Goal: Browse casually: Explore the website without a specific task or goal

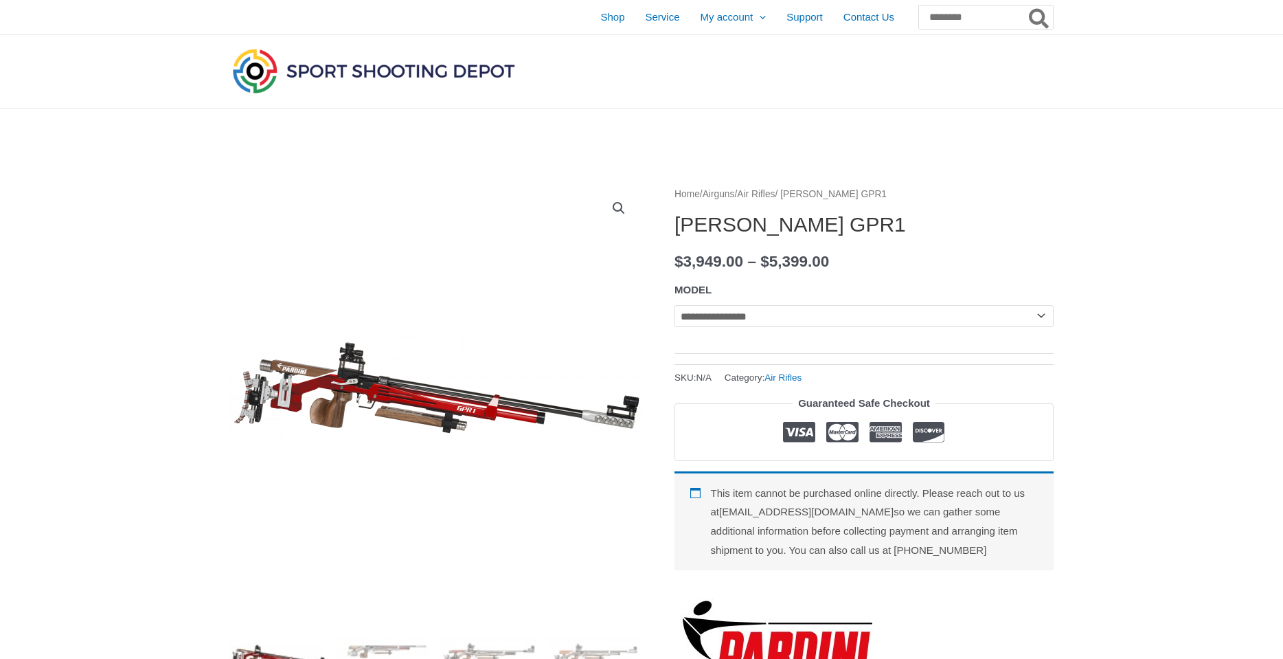
select select
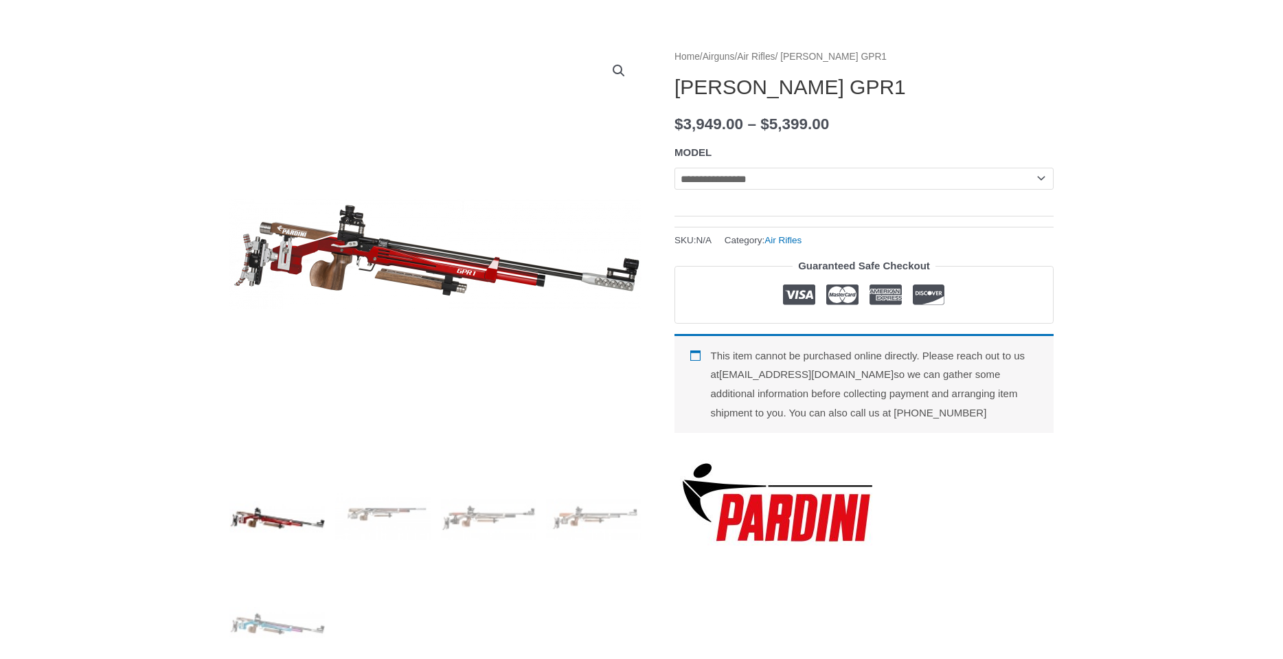
scroll to position [206, 0]
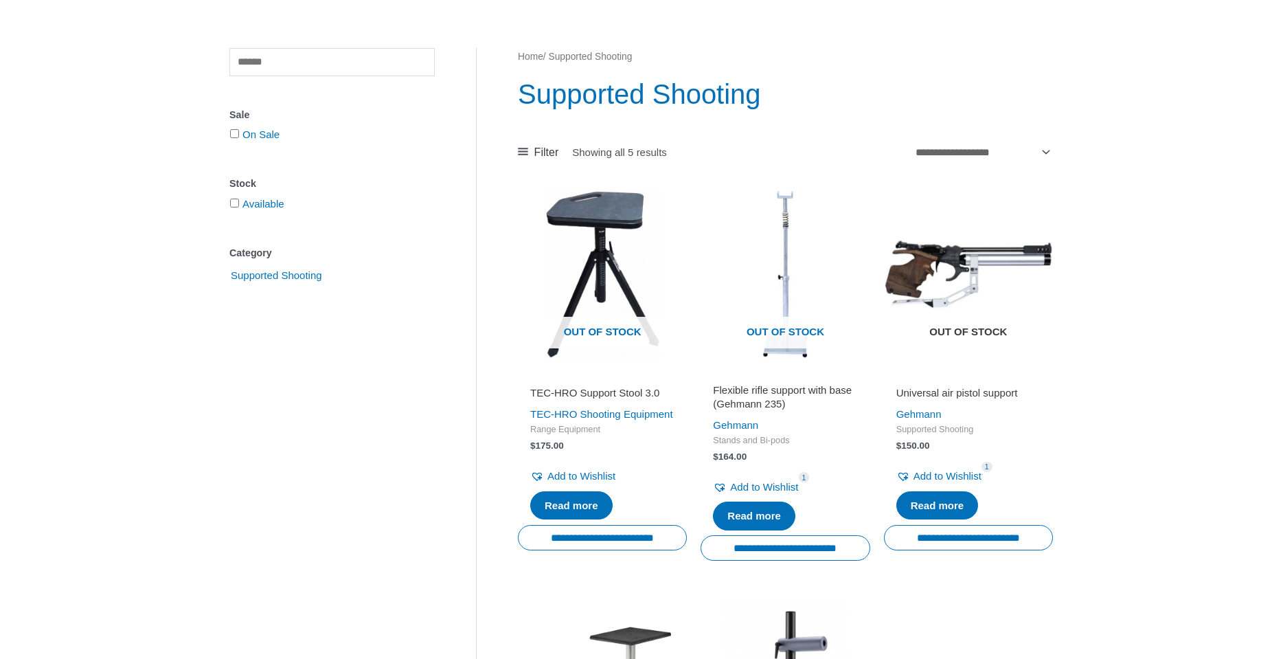
scroll to position [343, 0]
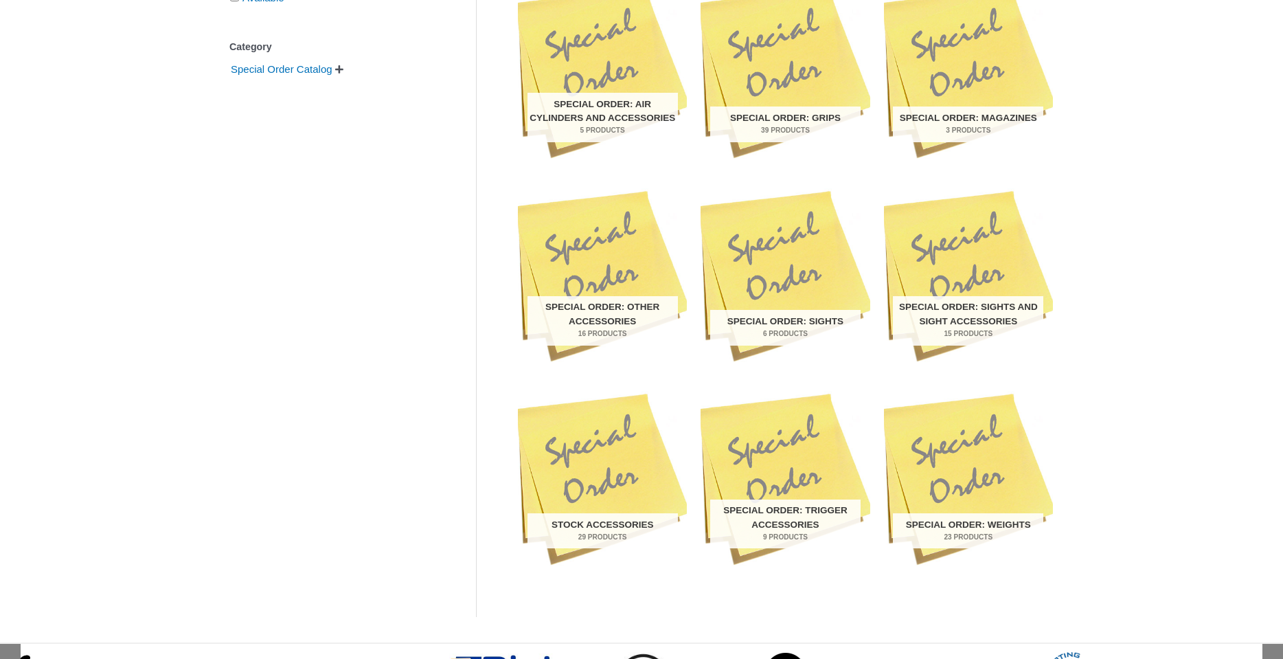
scroll to position [756, 0]
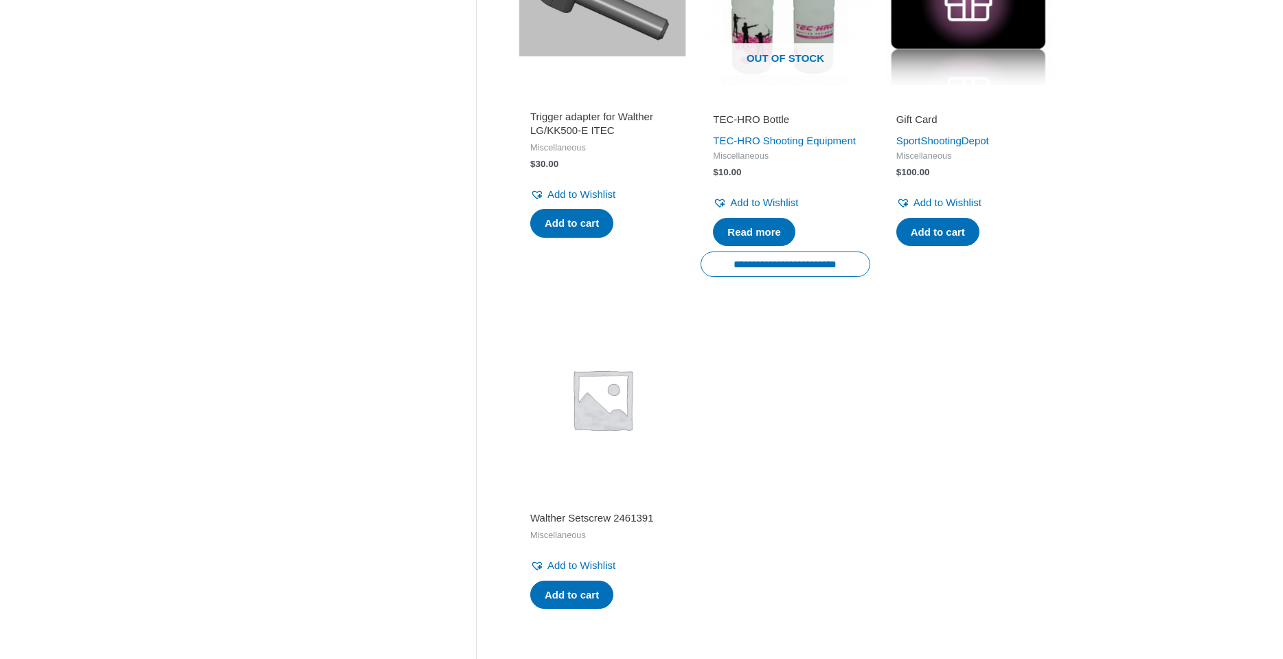
scroll to position [1374, 0]
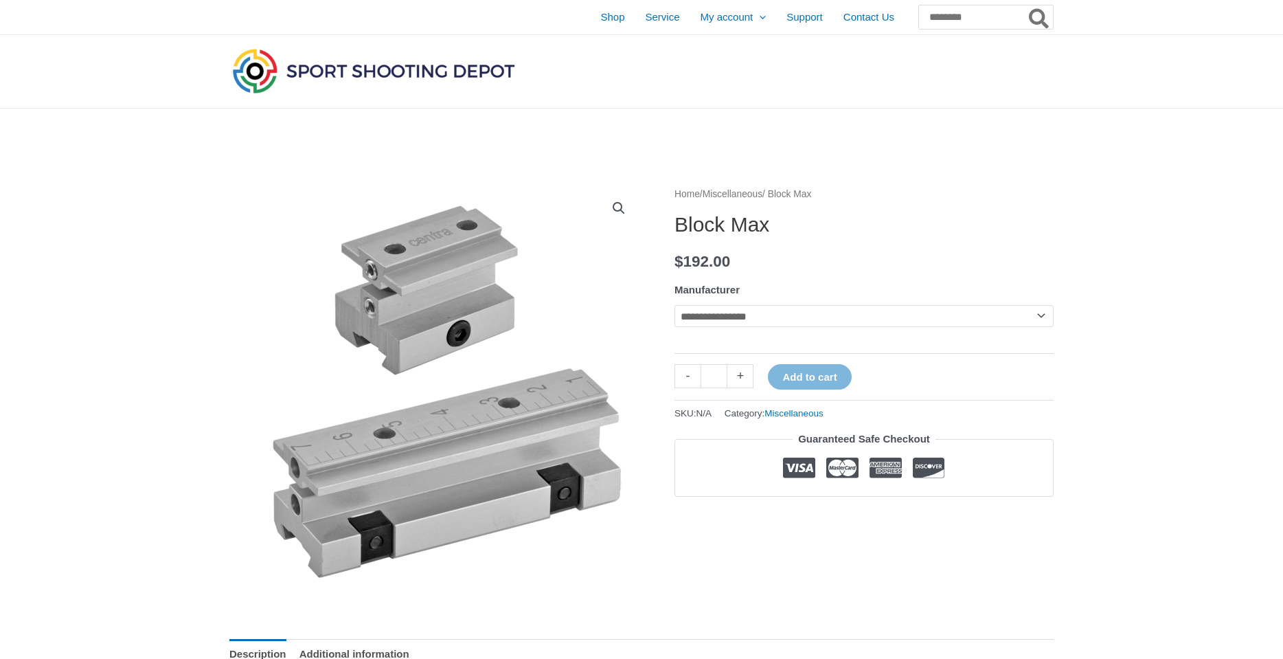
scroll to position [69, 0]
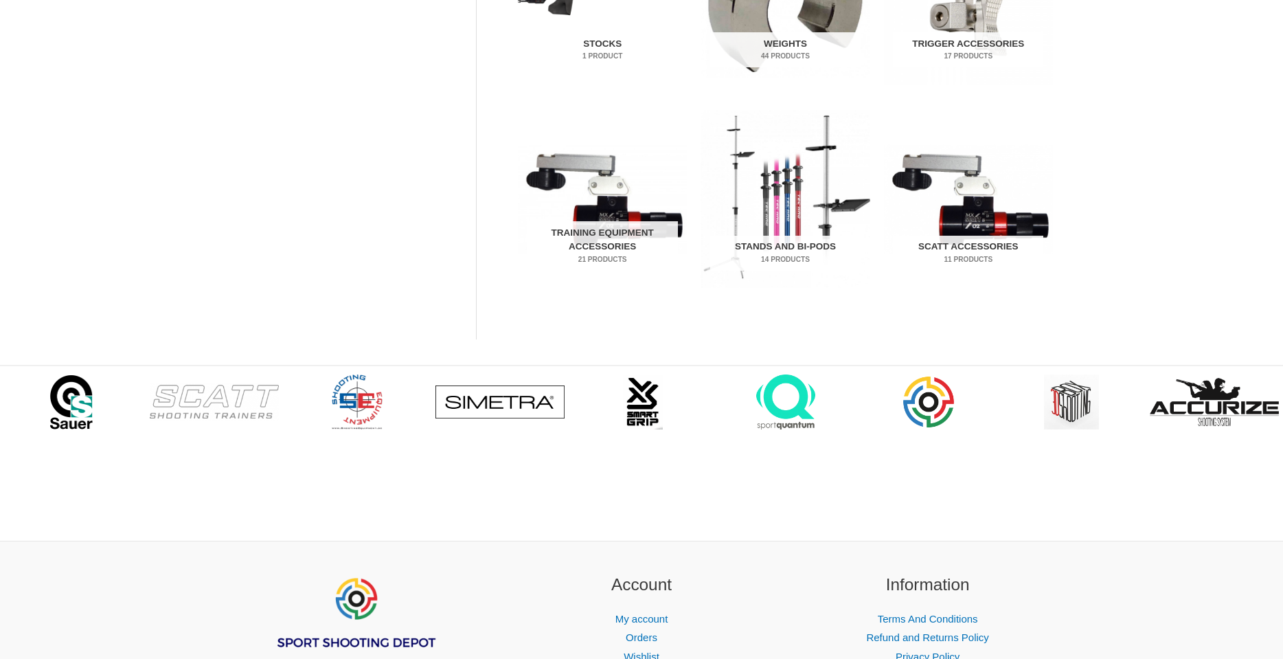
scroll to position [962, 0]
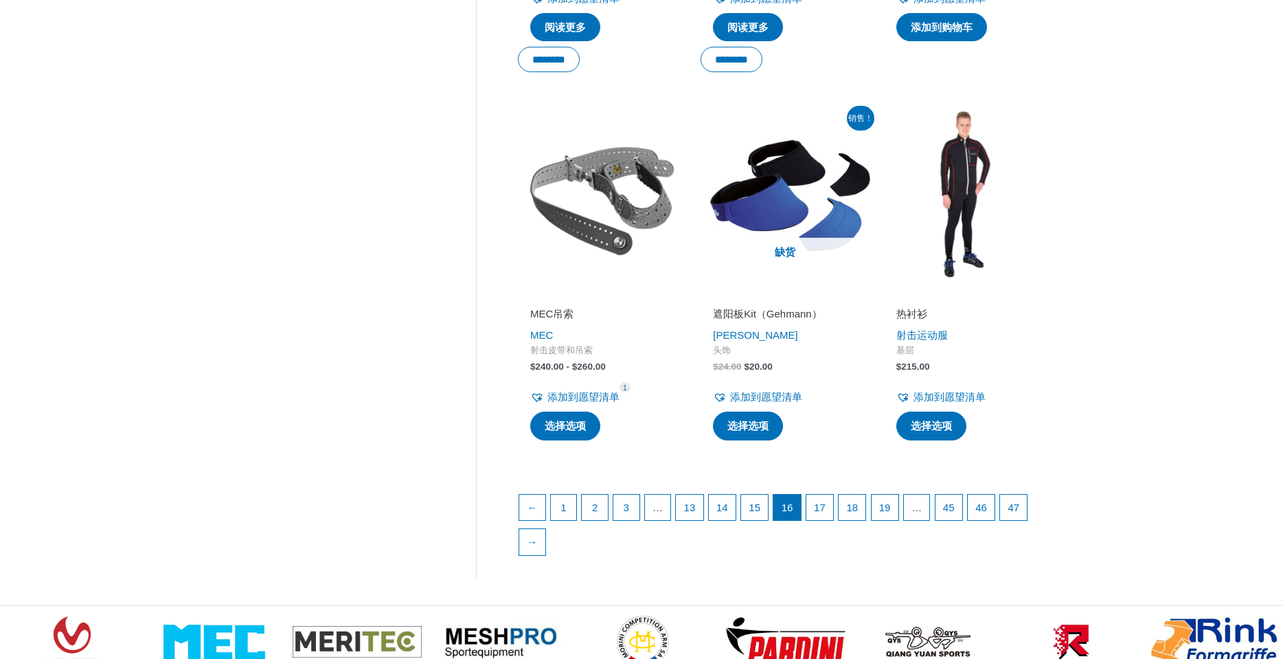
scroll to position [1992, 0]
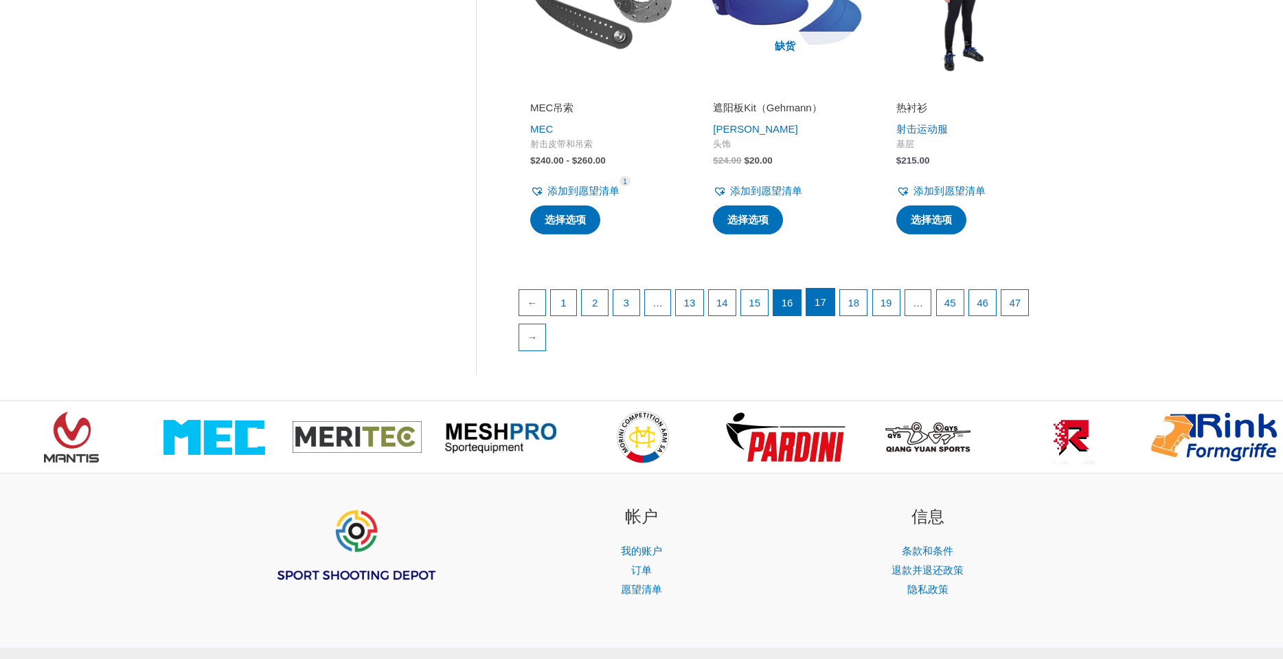
click at [826, 296] on font "17" at bounding box center [821, 302] width 12 height 12
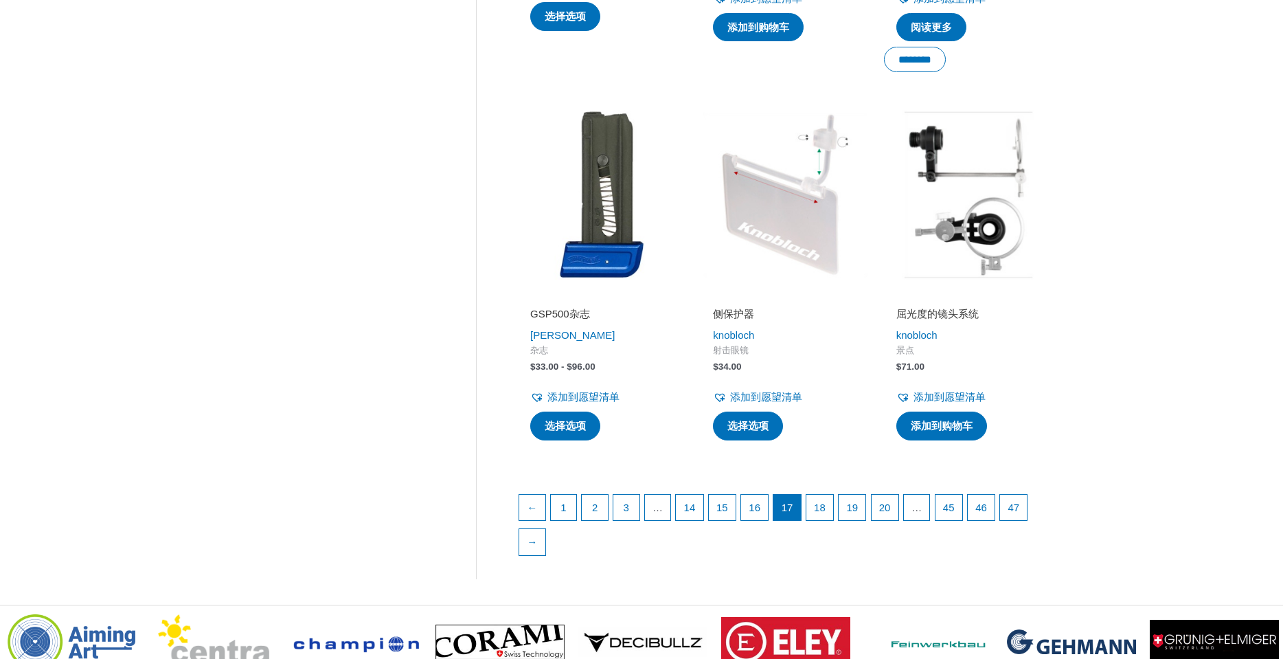
scroll to position [1854, 0]
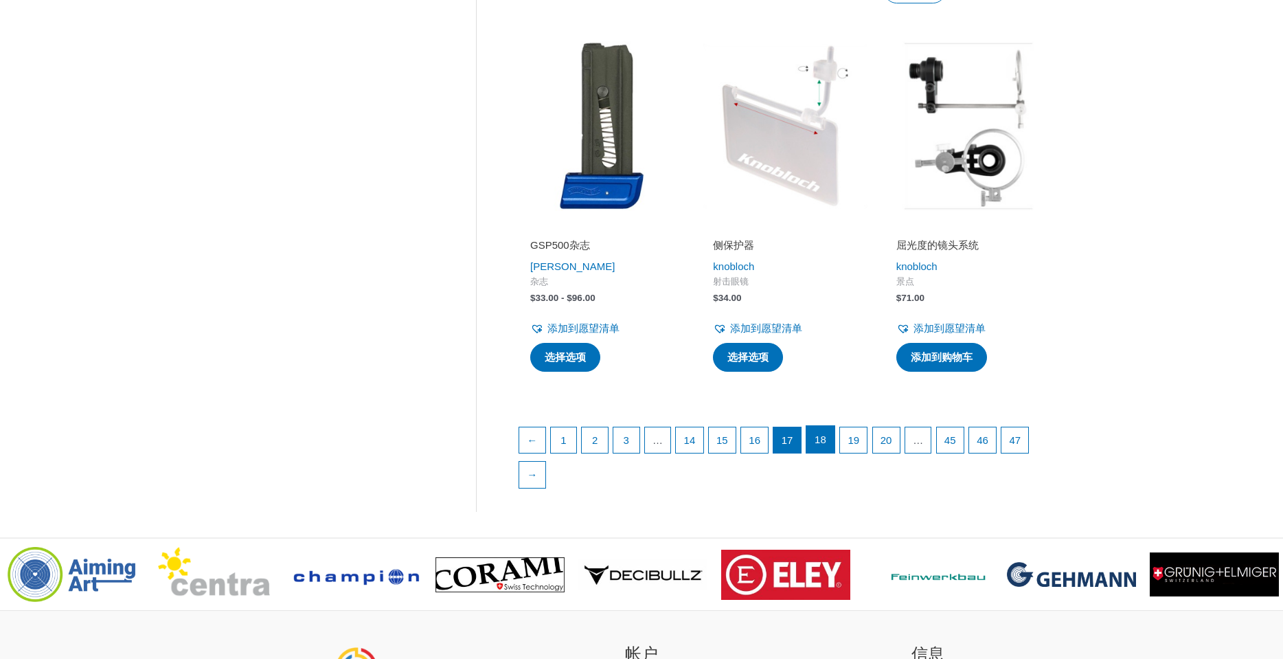
click at [826, 433] on font "18" at bounding box center [821, 439] width 12 height 12
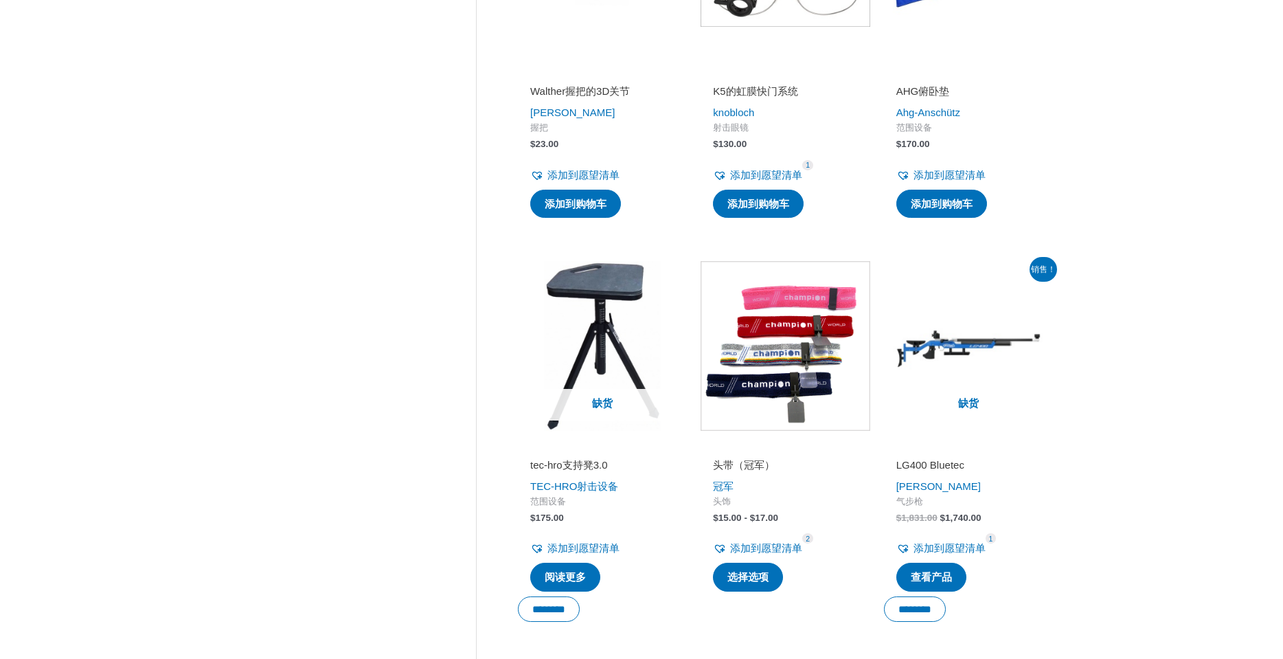
scroll to position [1717, 0]
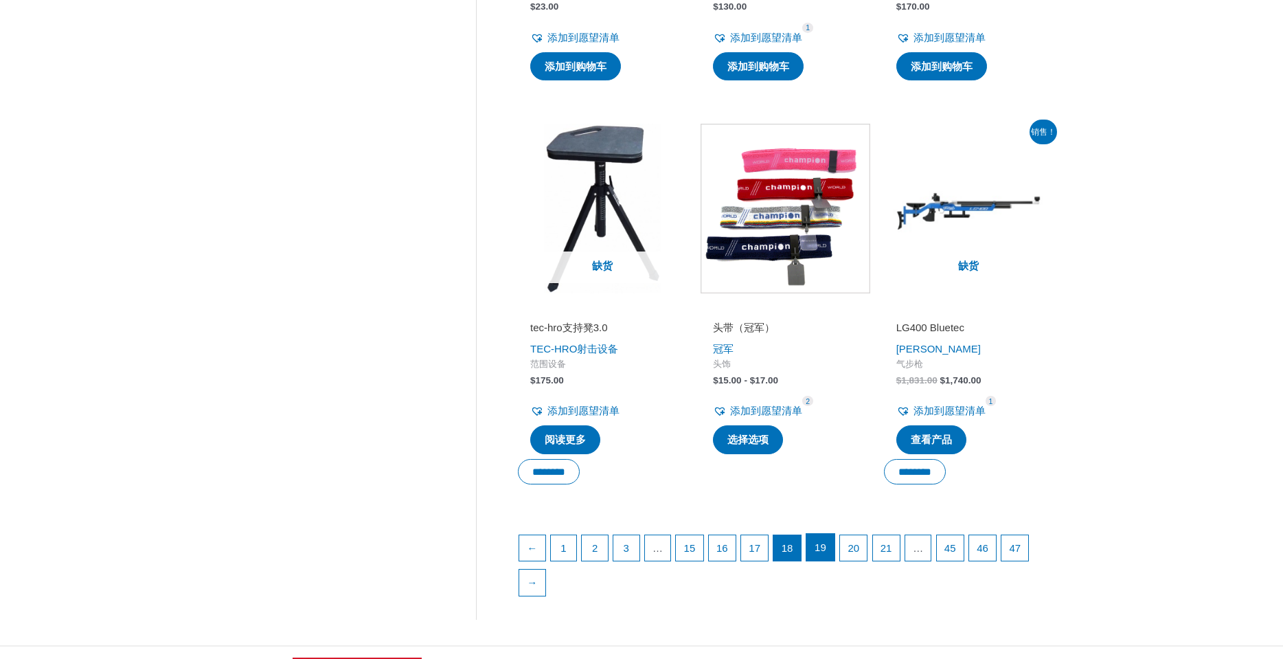
click at [835, 534] on link "19" at bounding box center [820, 547] width 28 height 27
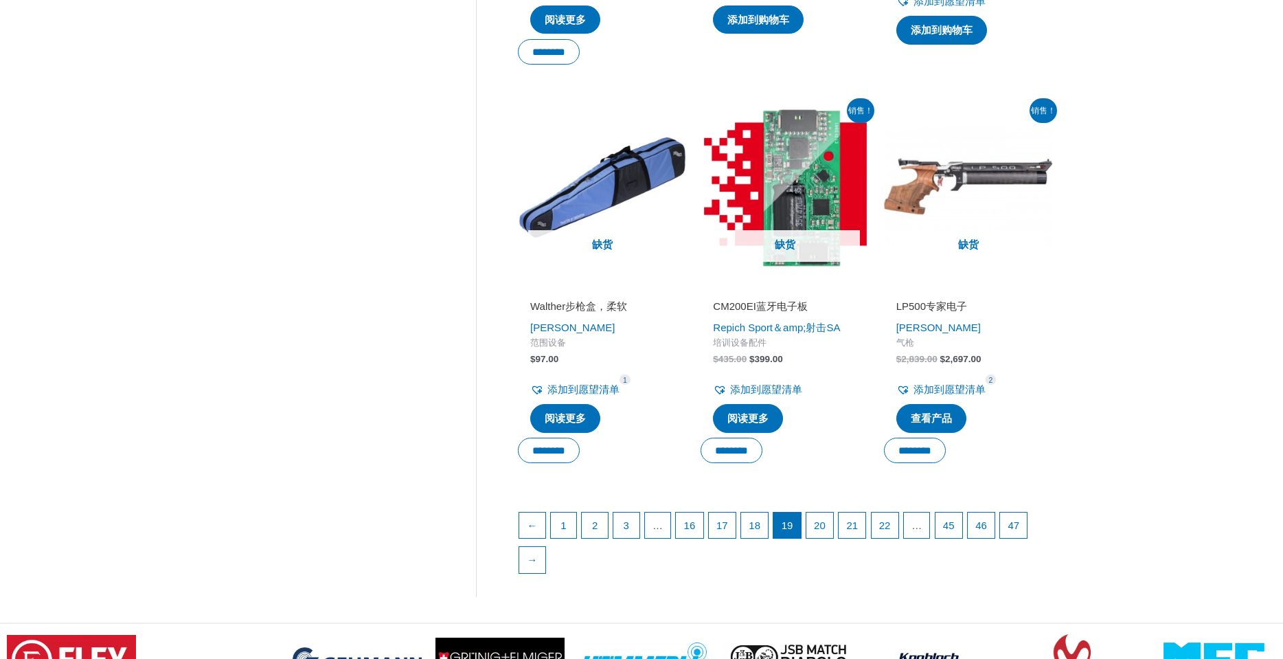
scroll to position [1786, 0]
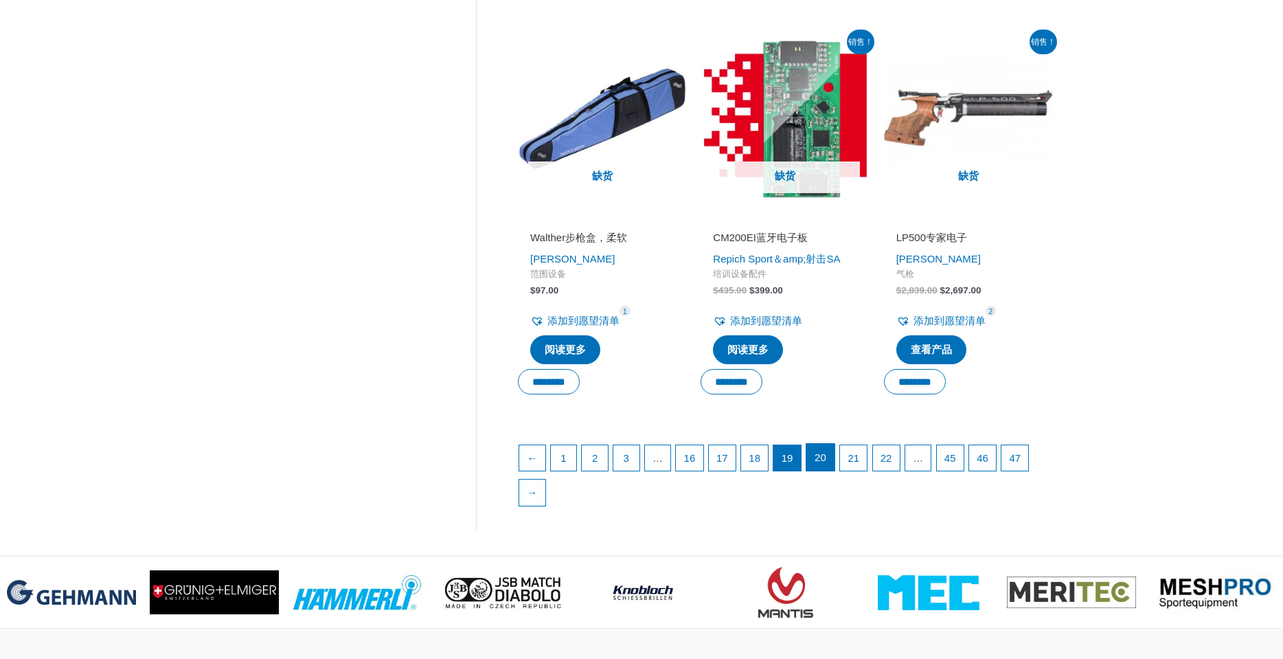
click at [826, 463] on font "20" at bounding box center [821, 457] width 12 height 12
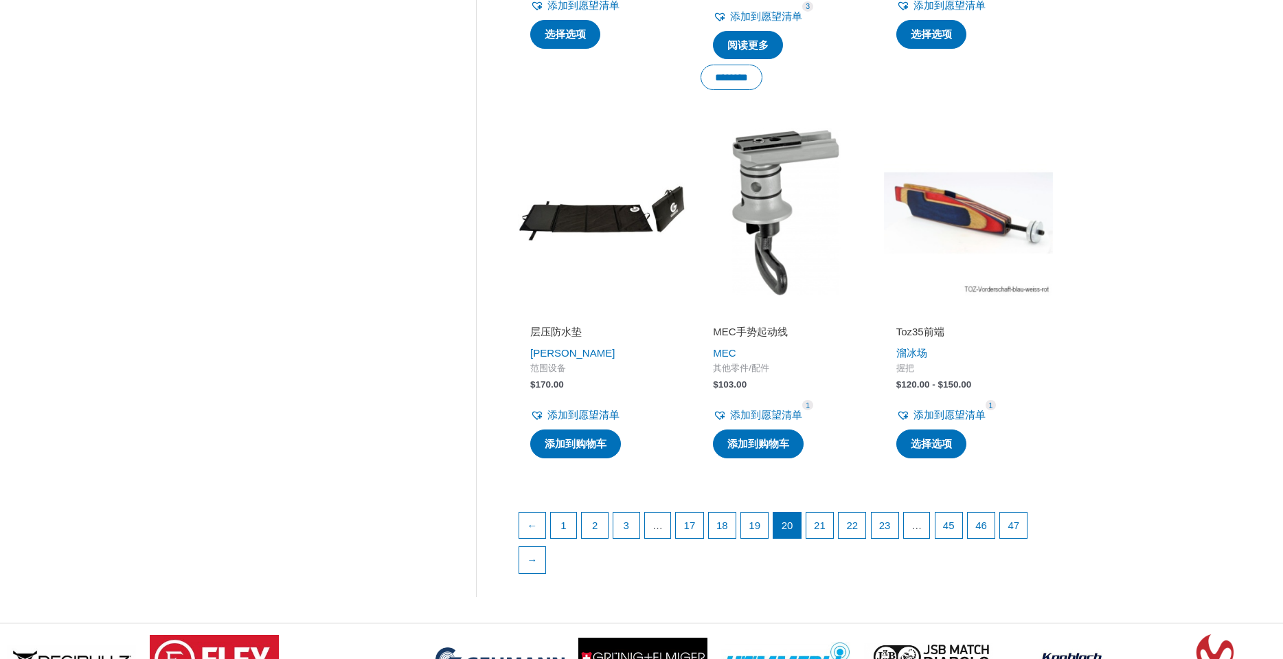
scroll to position [1786, 0]
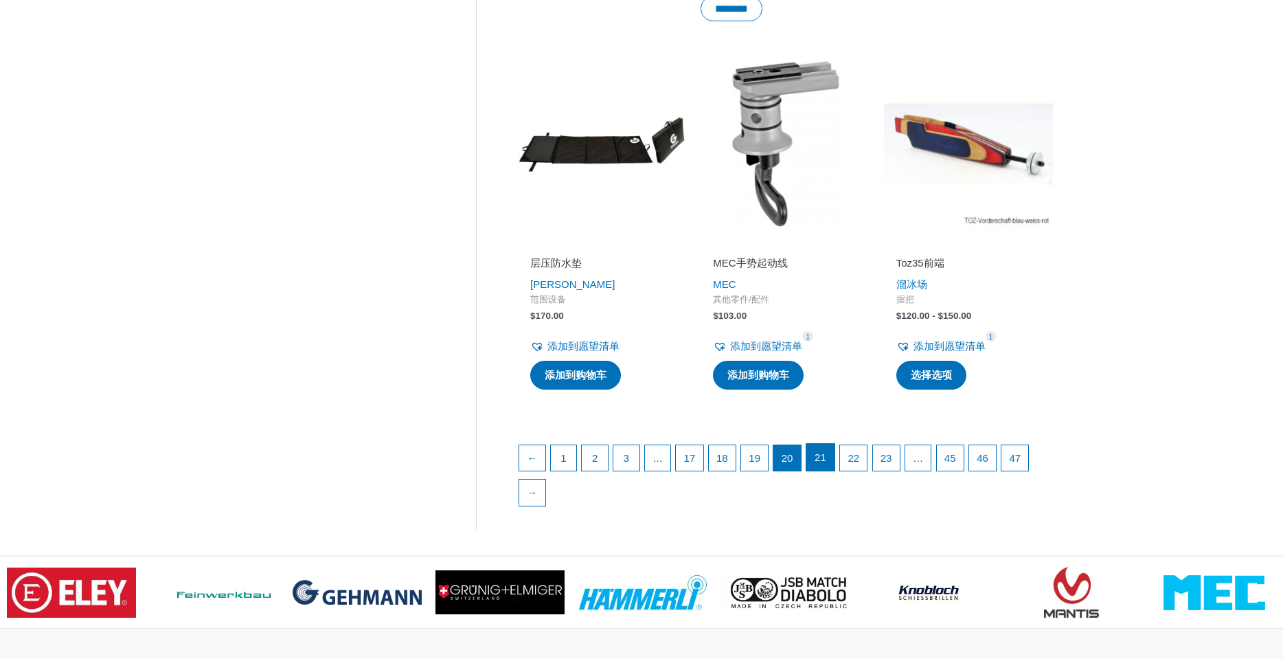
click at [826, 459] on font "21" at bounding box center [821, 457] width 12 height 12
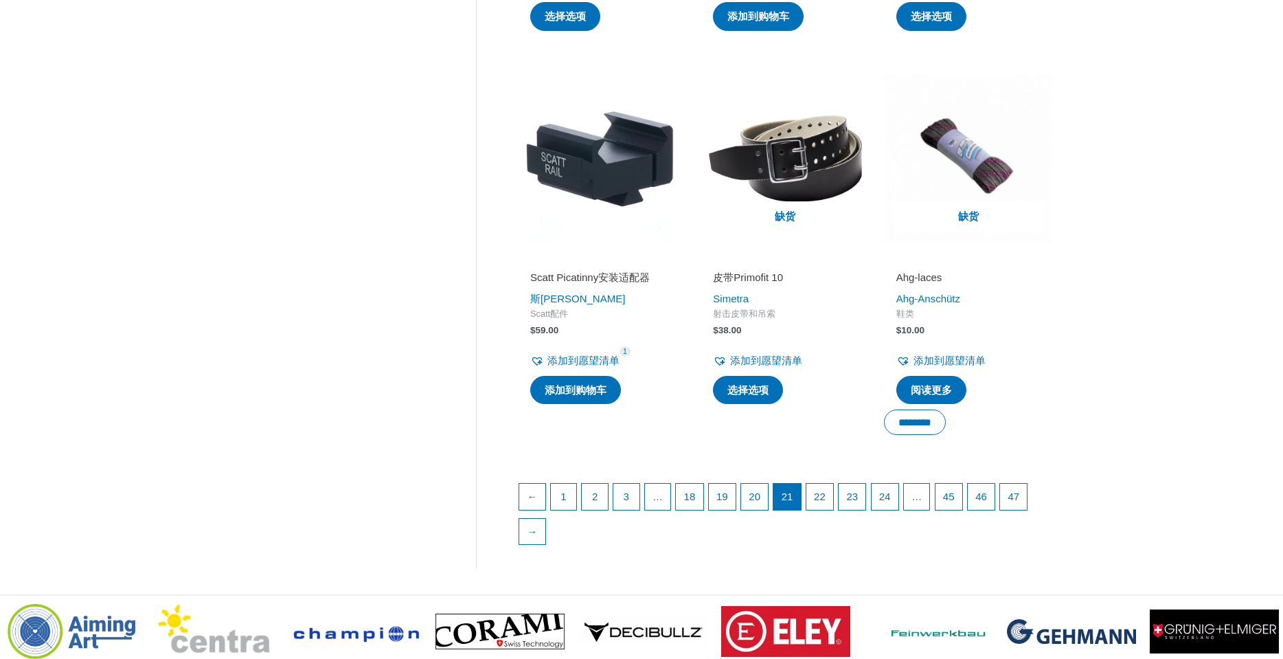
scroll to position [1923, 0]
